Goal: Use online tool/utility: Utilize a website feature to perform a specific function

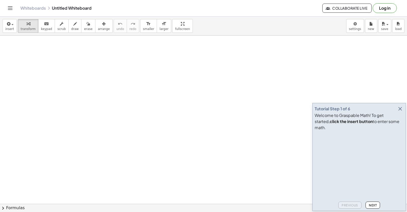
click at [399, 112] on icon "button" at bounding box center [400, 109] width 6 height 6
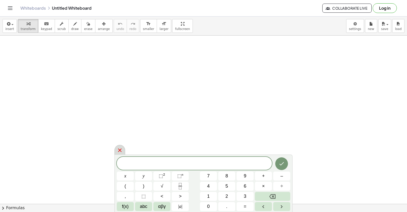
click at [123, 148] on div at bounding box center [120, 150] width 11 height 10
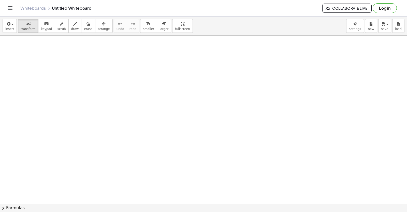
drag, startPoint x: 110, startPoint y: 102, endPoint x: 130, endPoint y: 106, distance: 20.8
drag, startPoint x: 154, startPoint y: 109, endPoint x: 140, endPoint y: 112, distance: 14.8
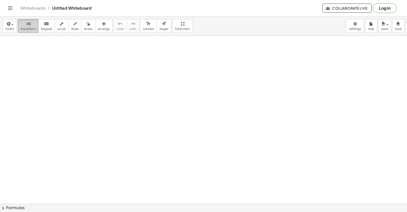
click at [32, 28] on span "transform" at bounding box center [28, 29] width 15 height 4
click at [24, 29] on span "transform" at bounding box center [28, 29] width 15 height 4
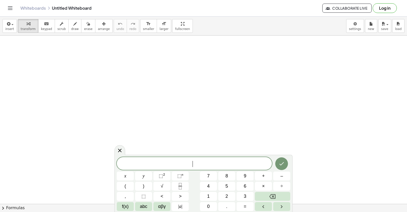
click at [71, 31] on span "draw" at bounding box center [75, 29] width 8 height 4
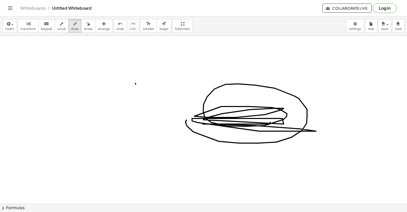
drag, startPoint x: 186, startPoint y: 121, endPoint x: 243, endPoint y: 117, distance: 56.7
click at [115, 29] on button "undo undo" at bounding box center [120, 26] width 13 height 14
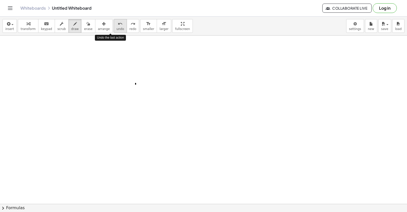
click at [115, 29] on button "undo undo" at bounding box center [120, 26] width 13 height 14
click at [23, 25] on div "button" at bounding box center [28, 24] width 15 height 6
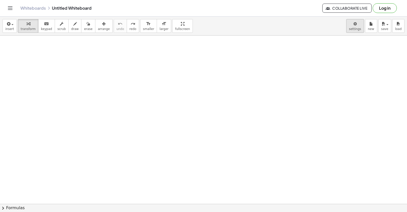
click at [355, 24] on body "Graspable Math Activities Get Started Activity Bank Assigned Work Classes White…" at bounding box center [203, 106] width 407 height 212
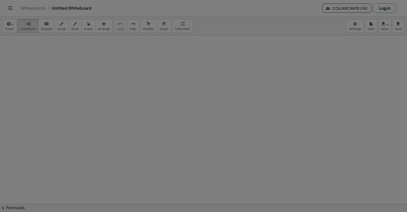
drag, startPoint x: 355, startPoint y: 24, endPoint x: 354, endPoint y: 32, distance: 7.5
click at [354, 31] on div at bounding box center [203, 106] width 407 height 212
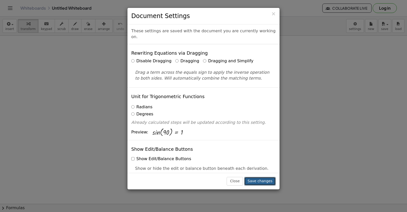
click at [257, 183] on button "Save changes" at bounding box center [260, 181] width 32 height 9
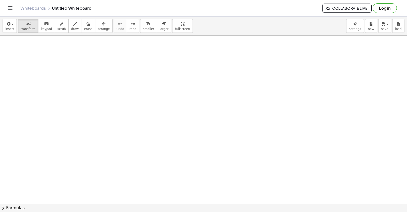
drag, startPoint x: 112, startPoint y: 109, endPoint x: 69, endPoint y: 123, distance: 45.2
drag, startPoint x: 147, startPoint y: 112, endPoint x: 132, endPoint y: 95, distance: 22.7
drag, startPoint x: 105, startPoint y: 141, endPoint x: 91, endPoint y: 135, distance: 15.4
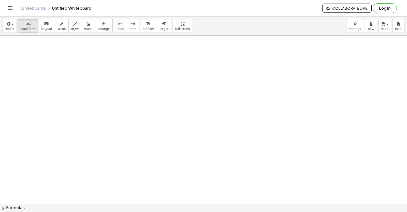
drag, startPoint x: 215, startPoint y: 97, endPoint x: 198, endPoint y: 99, distance: 17.2
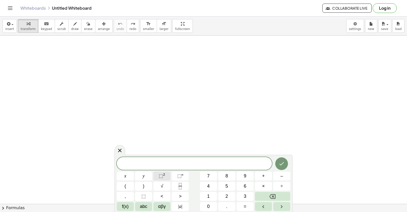
click at [166, 176] on button "⬚ 2" at bounding box center [161, 176] width 17 height 9
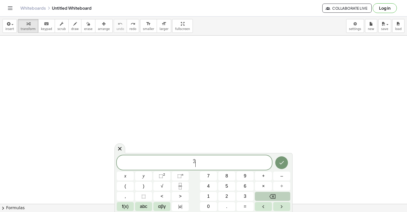
click at [267, 198] on button "Backspace" at bounding box center [272, 196] width 35 height 9
click at [267, 197] on button "Backspace" at bounding box center [272, 196] width 35 height 9
click at [267, 198] on button "Backspace" at bounding box center [272, 196] width 35 height 9
click at [265, 200] on button "Backspace" at bounding box center [272, 196] width 35 height 9
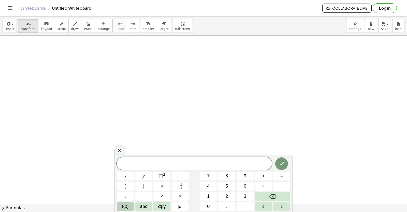
click at [125, 206] on span "f(x)" at bounding box center [125, 206] width 7 height 7
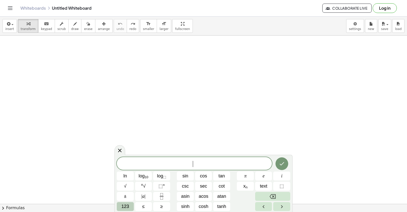
click at [124, 205] on span "123" at bounding box center [125, 206] width 8 height 7
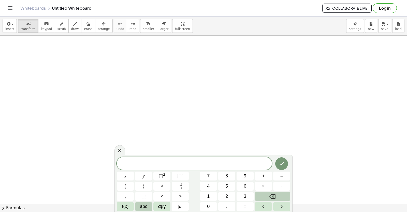
click at [147, 207] on span "abc" at bounding box center [143, 206] width 7 height 7
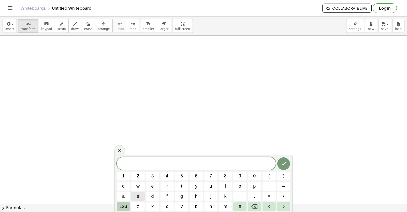
click at [124, 206] on span "123" at bounding box center [124, 206] width 8 height 7
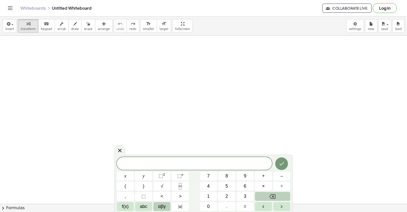
click at [162, 208] on span "αβγ" at bounding box center [162, 206] width 8 height 7
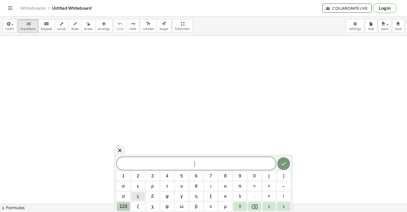
click at [121, 205] on span "123" at bounding box center [124, 206] width 8 height 7
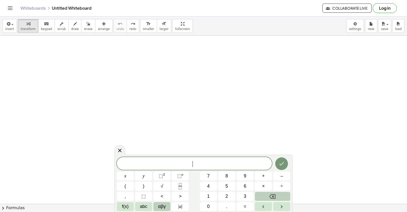
click at [162, 204] on span "αβγ" at bounding box center [162, 206] width 8 height 7
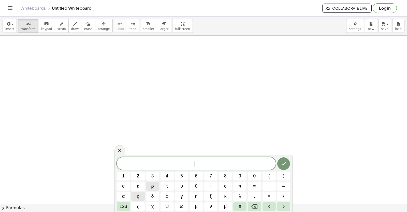
click at [151, 188] on span "ρ" at bounding box center [152, 186] width 3 height 7
click at [140, 187] on button "ε" at bounding box center [137, 186] width 13 height 9
click at [194, 197] on button "η" at bounding box center [196, 196] width 13 height 9
click at [142, 187] on button "ε" at bounding box center [137, 186] width 13 height 9
click at [282, 164] on icon "Done" at bounding box center [284, 164] width 6 height 6
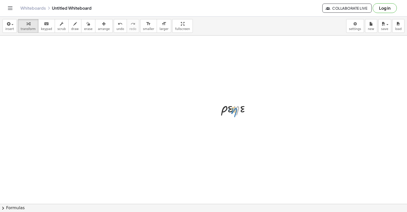
click at [236, 111] on div at bounding box center [238, 107] width 38 height 17
drag, startPoint x: 211, startPoint y: 77, endPoint x: 285, endPoint y: 122, distance: 86.1
click at [236, 120] on div at bounding box center [233, 121] width 8 height 8
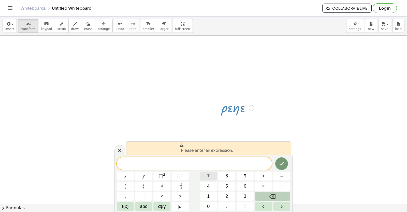
click at [205, 174] on button "7" at bounding box center [208, 176] width 17 height 9
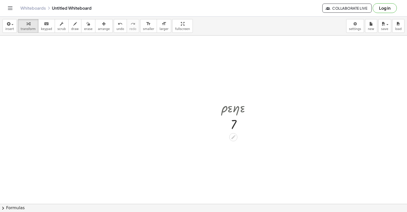
drag, startPoint x: 212, startPoint y: 79, endPoint x: 257, endPoint y: 164, distance: 96.7
click at [117, 28] on span "undo" at bounding box center [121, 29] width 8 height 4
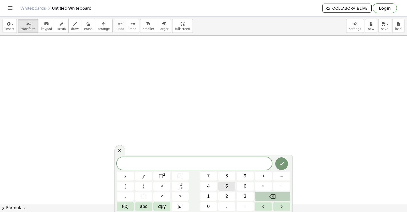
click at [225, 185] on button "5" at bounding box center [226, 186] width 17 height 9
click at [128, 179] on button "x" at bounding box center [125, 176] width 17 height 9
click at [174, 177] on button "⬚ n" at bounding box center [180, 176] width 17 height 9
click at [207, 188] on span "4" at bounding box center [208, 186] width 3 height 7
click at [279, 160] on icon "Done" at bounding box center [282, 163] width 6 height 6
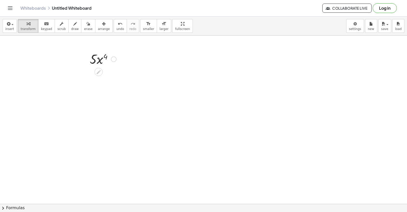
click at [99, 61] on div at bounding box center [103, 58] width 32 height 17
click at [108, 57] on div at bounding box center [103, 58] width 32 height 17
click at [106, 57] on div at bounding box center [103, 58] width 32 height 17
click at [95, 60] on div at bounding box center [103, 58] width 32 height 17
click at [96, 59] on div at bounding box center [103, 58] width 32 height 17
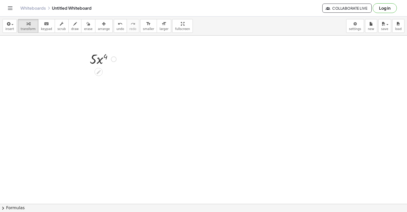
click at [100, 60] on div at bounding box center [103, 58] width 32 height 17
click at [95, 60] on div at bounding box center [103, 58] width 32 height 17
click at [95, 59] on div at bounding box center [103, 58] width 32 height 17
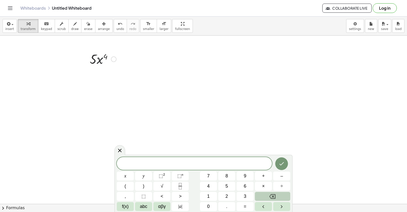
click at [100, 54] on div at bounding box center [103, 58] width 32 height 17
drag, startPoint x: 102, startPoint y: 58, endPoint x: 117, endPoint y: 59, distance: 14.8
click at [103, 58] on div at bounding box center [103, 58] width 32 height 17
click at [117, 59] on div at bounding box center [103, 58] width 32 height 17
click at [115, 58] on div at bounding box center [114, 60] width 6 height 6
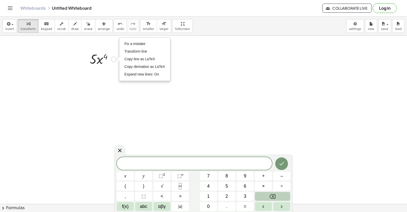
click at [116, 67] on div at bounding box center [103, 58] width 32 height 17
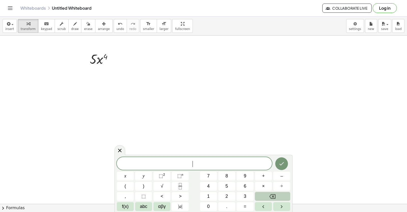
drag, startPoint x: 162, startPoint y: 123, endPoint x: 163, endPoint y: 120, distance: 2.9
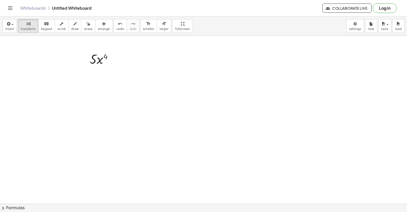
drag, startPoint x: 152, startPoint y: 67, endPoint x: 189, endPoint y: 76, distance: 37.1
drag, startPoint x: 87, startPoint y: 64, endPoint x: 23, endPoint y: 56, distance: 64.9
click at [18, 57] on div at bounding box center [14, 49] width 8 height 20
click at [30, 64] on icon at bounding box center [30, 64] width 5 height 5
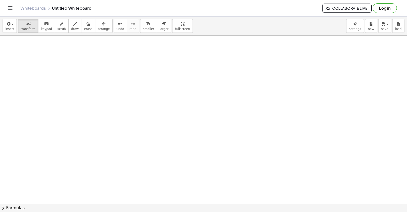
scroll to position [1011, 0]
drag, startPoint x: 177, startPoint y: 92, endPoint x: 172, endPoint y: 77, distance: 15.8
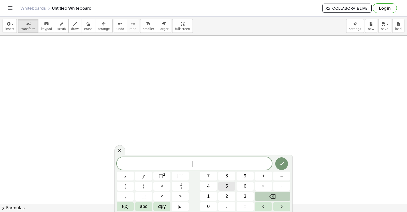
click at [224, 187] on button "5" at bounding box center [226, 186] width 17 height 9
click at [129, 176] on button "x" at bounding box center [125, 176] width 17 height 9
click at [185, 173] on button "⬚ n" at bounding box center [180, 176] width 17 height 9
click at [211, 185] on button "4" at bounding box center [208, 186] width 17 height 9
click at [273, 195] on icon "Backspace" at bounding box center [273, 197] width 6 height 6
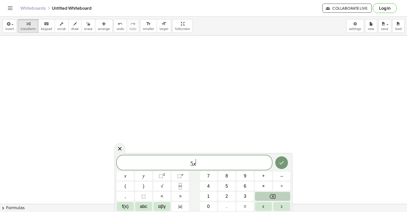
click at [273, 195] on icon "Backspace" at bounding box center [273, 197] width 6 height 6
click at [272, 195] on icon "Backspace" at bounding box center [273, 197] width 6 height 6
click at [271, 195] on icon "Backspace" at bounding box center [273, 197] width 6 height 6
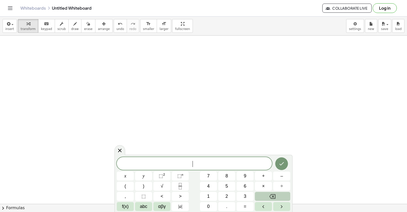
click at [270, 195] on button "Backspace" at bounding box center [272, 196] width 35 height 9
drag, startPoint x: 274, startPoint y: 175, endPoint x: 256, endPoint y: 68, distance: 108.4
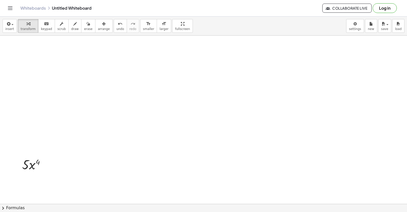
scroll to position [909, 0]
click at [118, 24] on icon "undo" at bounding box center [120, 24] width 5 height 6
click at [68, 30] on button "draw" at bounding box center [74, 26] width 13 height 14
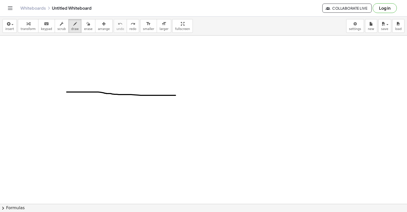
drag, startPoint x: 67, startPoint y: 92, endPoint x: 200, endPoint y: 93, distance: 133.1
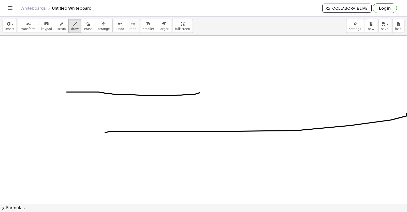
drag, startPoint x: 105, startPoint y: 133, endPoint x: 407, endPoint y: 114, distance: 302.5
click at [407, 114] on div "×" at bounding box center [203, 120] width 407 height 169
drag, startPoint x: 232, startPoint y: 105, endPoint x: 115, endPoint y: 47, distance: 130.6
click at [117, 29] on span "undo" at bounding box center [121, 29] width 8 height 4
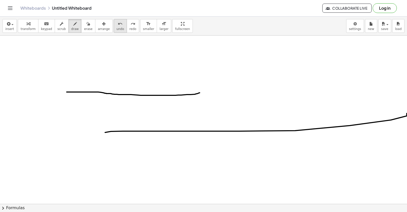
click at [117, 29] on span "undo" at bounding box center [121, 29] width 8 height 4
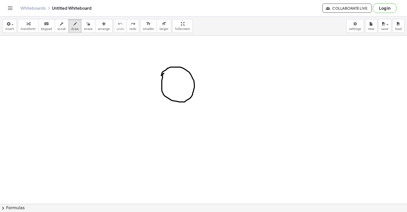
click at [26, 24] on icon "button" at bounding box center [28, 24] width 4 height 6
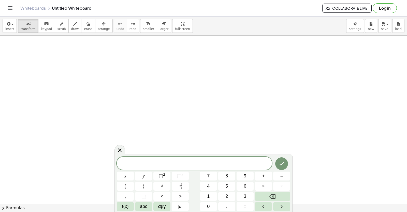
click at [155, 18] on div "insert select one: Math Expression Function Text Youtube Video Graphing Geometr…" at bounding box center [203, 26] width 407 height 19
